Goal: Find specific page/section: Find specific page/section

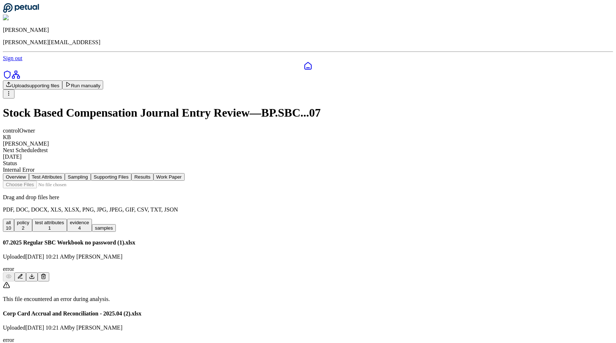
click at [19, 62] on link at bounding box center [308, 66] width 610 height 9
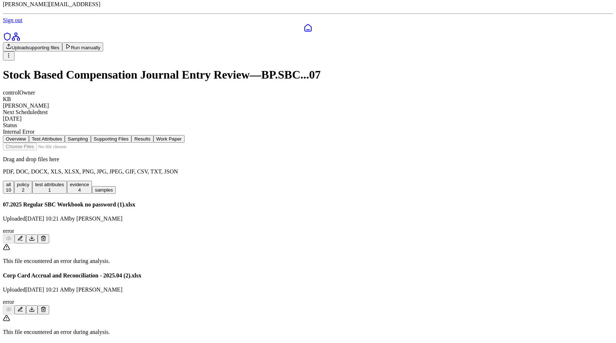
scroll to position [18, 0]
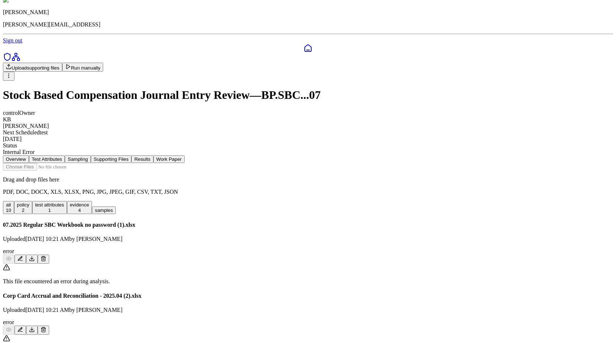
click at [153, 155] on button "Results" at bounding box center [142, 159] width 22 height 8
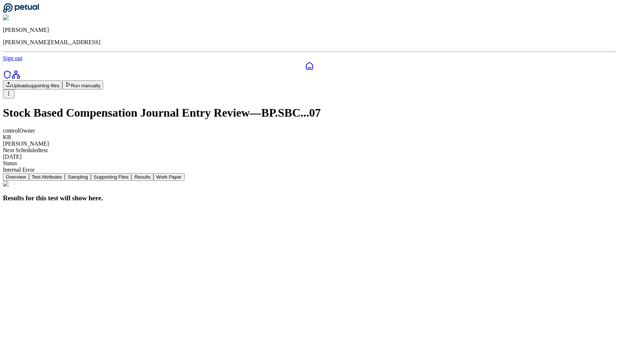
click at [131, 173] on button "Supporting Files" at bounding box center [111, 177] width 41 height 8
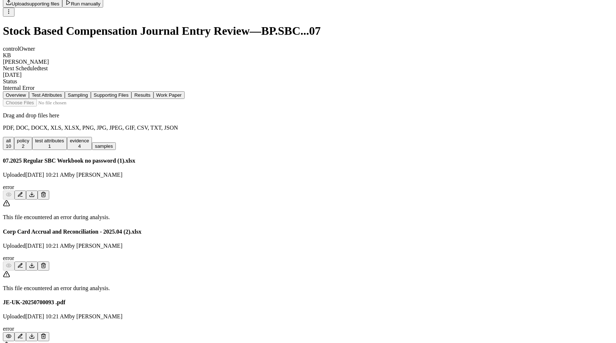
scroll to position [77, 0]
